Goal: Task Accomplishment & Management: Complete application form

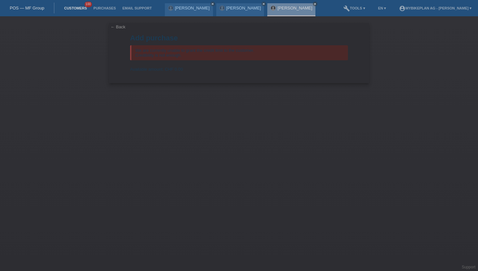
click at [76, 10] on link "Customers" at bounding box center [75, 8] width 29 height 4
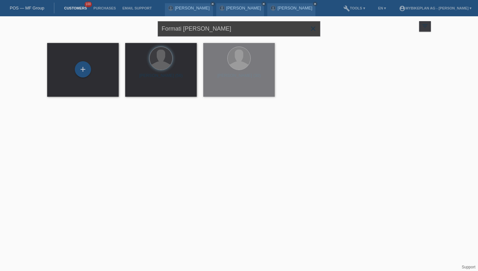
drag, startPoint x: 208, startPoint y: 29, endPoint x: 144, endPoint y: 28, distance: 63.8
click at [144, 28] on div "Formati Maurizio close filter_list view_module Show all customers star Show sta…" at bounding box center [239, 27] width 391 height 23
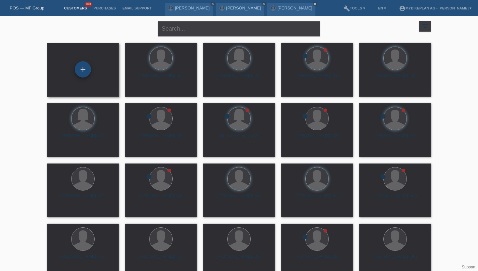
click at [88, 69] on div "+" at bounding box center [83, 69] width 16 height 16
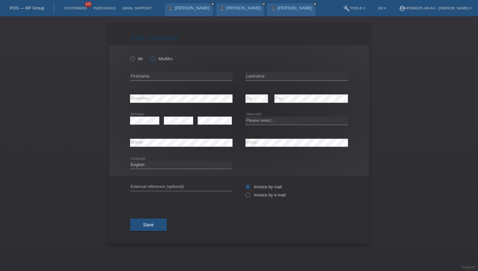
click at [150, 55] on icon at bounding box center [150, 55] width 0 height 0
click at [152, 59] on input "Ms/Mrs" at bounding box center [153, 58] width 4 height 4
radio input "true"
click at [156, 78] on input "text" at bounding box center [181, 76] width 103 height 8
click at [35, 142] on div "Add customer Add customer Add customer Mr Ms/Mrs error" at bounding box center [239, 143] width 478 height 255
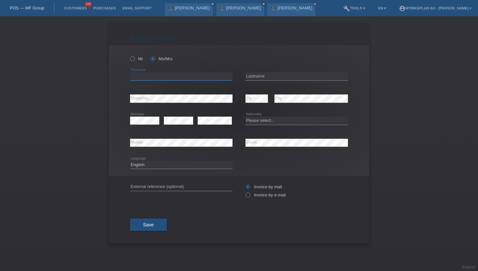
click at [156, 78] on input "text" at bounding box center [181, 76] width 103 height 8
type input "Laura"
type input "Federici"
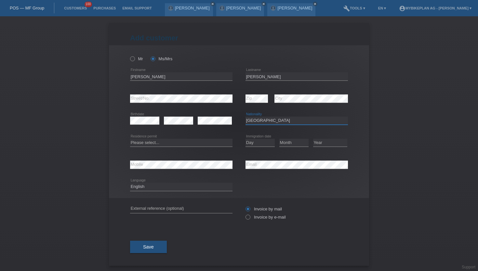
select select "CH"
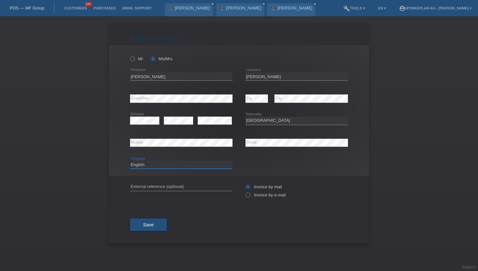
click at [200, 166] on select "Deutsch Français Italiano English" at bounding box center [181, 165] width 103 height 8
select select "fr"
click at [130, 161] on select "Deutsch Français Italiano English" at bounding box center [181, 165] width 103 height 8
click at [251, 197] on label "Invoice by e-mail" at bounding box center [266, 194] width 40 height 5
click at [250, 198] on input "Invoice by e-mail" at bounding box center [248, 196] width 4 height 8
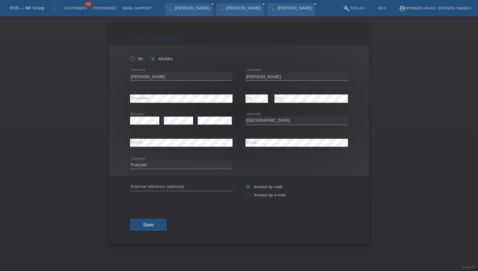
radio input "true"
click at [150, 224] on span "Save" at bounding box center [148, 224] width 11 height 5
click at [152, 231] on span "Save" at bounding box center [148, 228] width 11 height 5
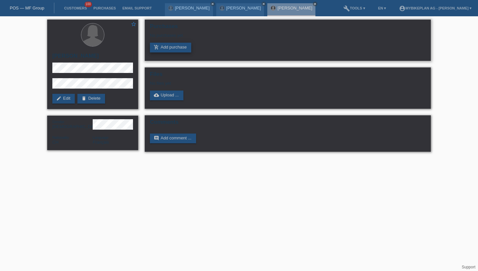
click at [169, 44] on link "add_shopping_cart Add purchase" at bounding box center [170, 48] width 41 height 10
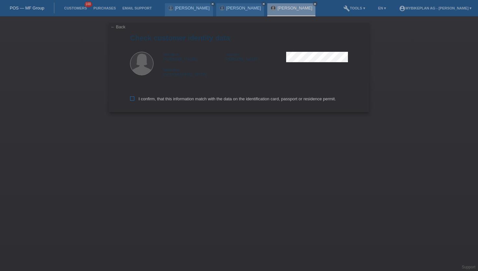
click at [135, 101] on label "I confirm, that this information match with the data on the identification card…" at bounding box center [233, 98] width 206 height 5
click at [134, 101] on input "I confirm, that this information match with the data on the identification card…" at bounding box center [132, 98] width 4 height 4
checkbox input "true"
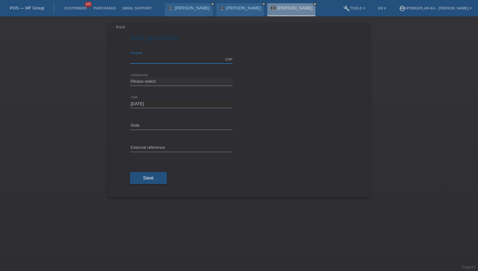
click at [171, 58] on input "text" at bounding box center [181, 59] width 103 height 8
type input "4999.00"
click at [147, 80] on select "Please select 6 instalments 12 instalments 18 instalments 24 instalments 36 ins…" at bounding box center [181, 81] width 103 height 8
select select "488"
click at [130, 77] on select "Please select 6 instalments 12 instalments 18 instalments 24 instalments 36 ins…" at bounding box center [181, 81] width 103 height 8
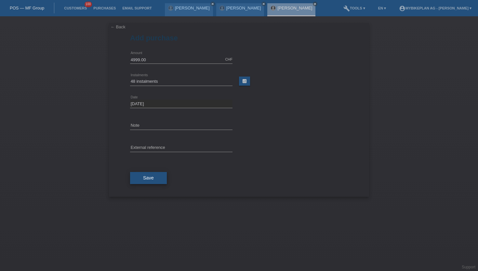
click at [152, 177] on span "Save" at bounding box center [148, 177] width 11 height 5
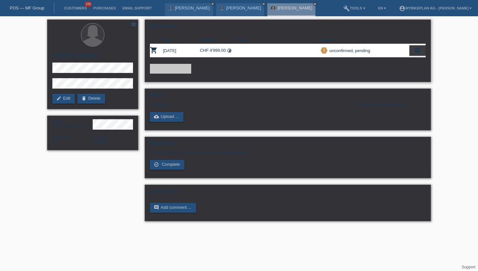
drag, startPoint x: 208, startPoint y: 52, endPoint x: 229, endPoint y: 53, distance: 21.5
click at [229, 53] on td "CHF 4'999.00 timelapse" at bounding box center [218, 50] width 37 height 13
click at [229, 53] on icon "timelapse" at bounding box center [229, 50] width 5 height 5
click at [66, 54] on h2 "[PERSON_NAME]" at bounding box center [92, 58] width 81 height 10
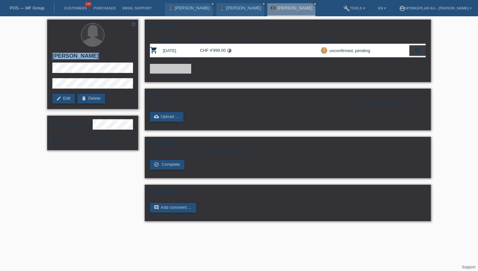
click at [66, 54] on h2 "[PERSON_NAME]" at bounding box center [92, 58] width 81 height 10
copy div "[PERSON_NAME]"
click at [45, 79] on div "star_border [PERSON_NAME] edit Edit delete Delete Gender [DEMOGRAPHIC_DATA] Nat…" at bounding box center [93, 86] width 98 height 140
click at [47, 70] on div "star_border [PERSON_NAME] edit Edit delete Delete Gender [DEMOGRAPHIC_DATA] Nat…" at bounding box center [93, 86] width 98 height 140
click at [66, 101] on link "edit Edit" at bounding box center [63, 99] width 22 height 10
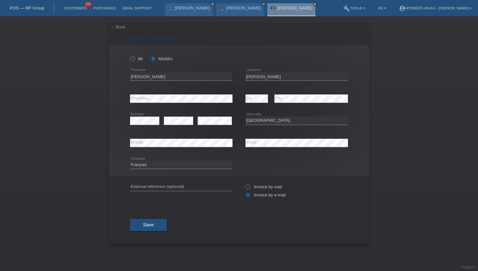
select select "CH"
click at [154, 227] on button "Save" at bounding box center [148, 224] width 37 height 12
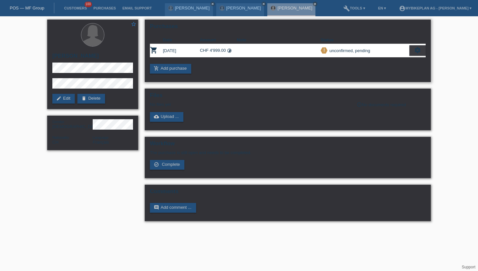
click at [418, 49] on icon "settings" at bounding box center [417, 50] width 7 height 7
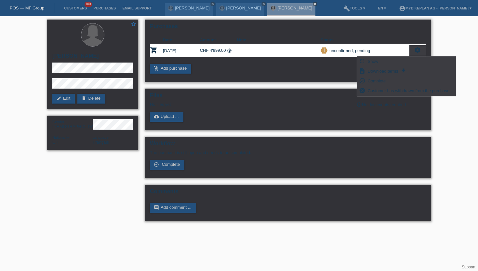
click at [370, 96] on div "fullscreen Show description Download terms get_app check_circle_outline Complet…" at bounding box center [406, 76] width 99 height 40
click at [374, 93] on span "Customer has withdrawn from the purchase..." at bounding box center [410, 91] width 87 height 8
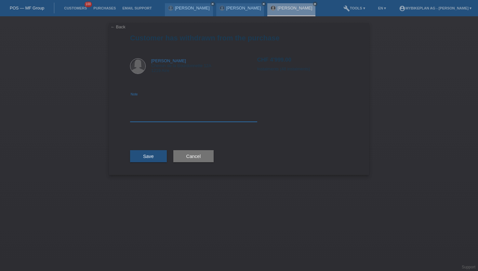
click at [151, 116] on textarea at bounding box center [193, 109] width 127 height 25
type textarea "wrong price"
click at [142, 161] on button "Save" at bounding box center [148, 156] width 37 height 12
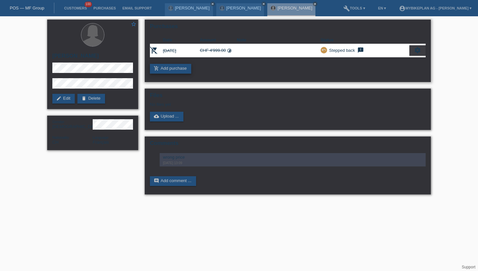
click at [166, 71] on link "add_shopping_cart Add purchase" at bounding box center [170, 69] width 41 height 10
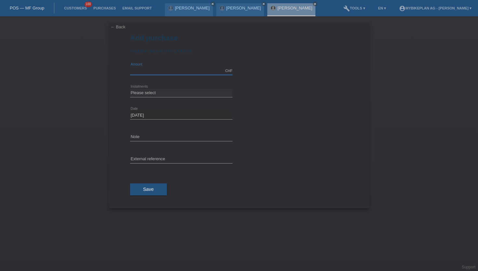
click at [149, 69] on input "text" at bounding box center [181, 71] width 103 height 8
type input "3699.00"
click at [152, 93] on select "Please select 6 instalments 12 instalments 18 instalments 24 instalments 36 ins…" at bounding box center [181, 93] width 103 height 8
select select "486"
click at [130, 89] on select "Please select 6 instalments 12 instalments 18 instalments 24 instalments 36 ins…" at bounding box center [181, 93] width 103 height 8
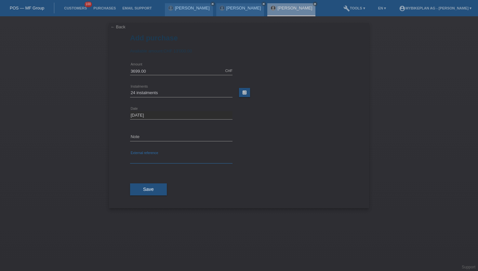
click at [139, 157] on input "text" at bounding box center [181, 159] width 103 height 8
paste input "44001554974"
type input "44001554974"
click at [145, 186] on button "Save" at bounding box center [148, 189] width 37 height 12
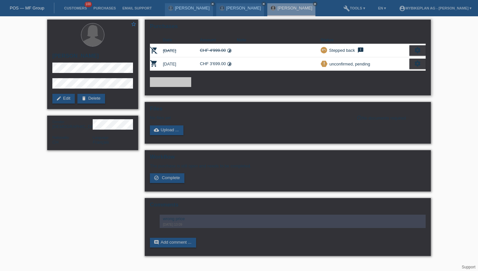
click at [416, 63] on icon "settings" at bounding box center [417, 63] width 7 height 7
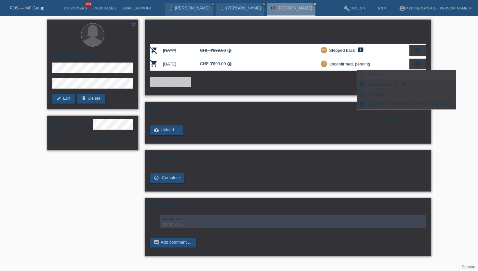
click at [372, 77] on span "Show" at bounding box center [373, 75] width 13 height 8
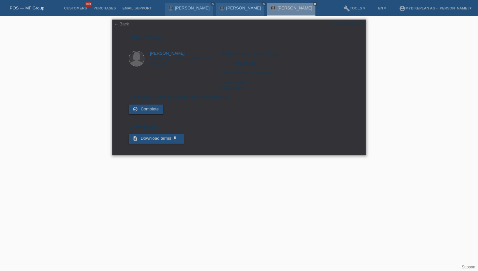
click at [353, 21] on div "POSP00027798" at bounding box center [348, 23] width 31 height 5
copy div "POSP00027798"
